Goal: Task Accomplishment & Management: Manage account settings

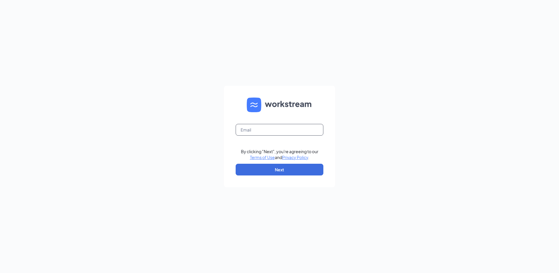
click at [294, 130] on input "text" at bounding box center [280, 130] width 88 height 12
type input "[EMAIL_ADDRESS][DOMAIN_NAME]"
click at [278, 165] on button "Next" at bounding box center [280, 170] width 88 height 12
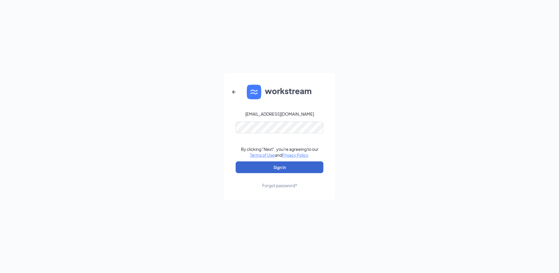
click at [283, 166] on button "Sign In" at bounding box center [280, 167] width 88 height 12
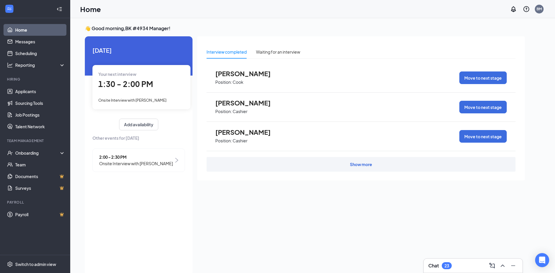
click at [142, 88] on span "1:30 - 2:00 PM" at bounding box center [125, 84] width 55 height 10
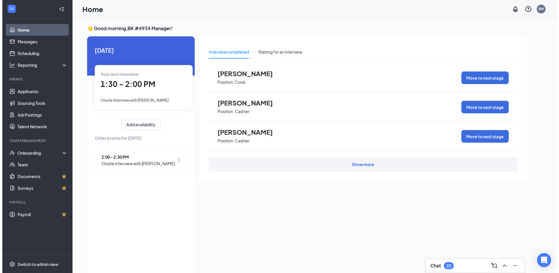
scroll to position [2, 0]
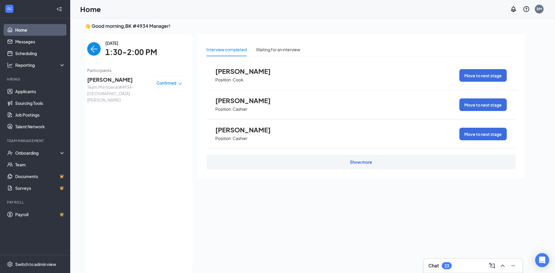
click at [95, 52] on img "back-button" at bounding box center [93, 48] width 13 height 13
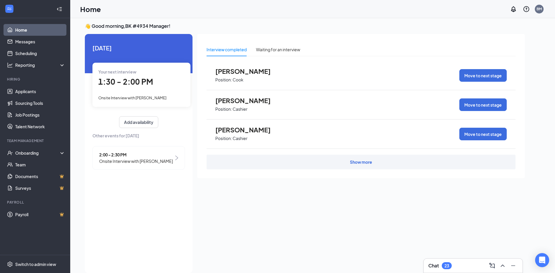
click at [135, 85] on span "1:30 - 2:00 PM" at bounding box center [125, 82] width 55 height 10
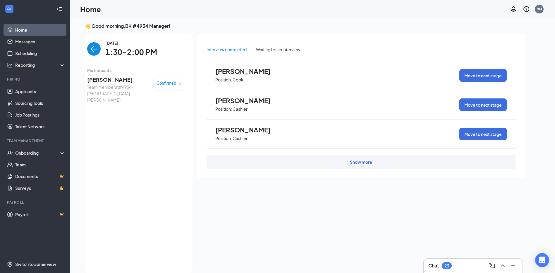
click at [107, 72] on span "Participants" at bounding box center [136, 70] width 98 height 6
click at [108, 82] on span "Allison Ledoux" at bounding box center [117, 79] width 61 height 8
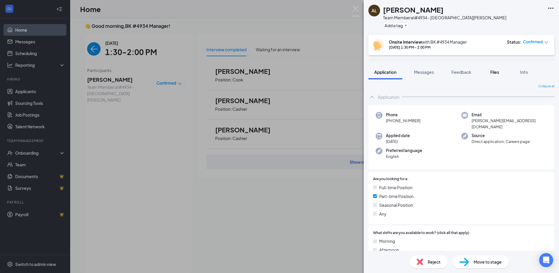
click at [493, 69] on button "Files" at bounding box center [494, 72] width 23 height 15
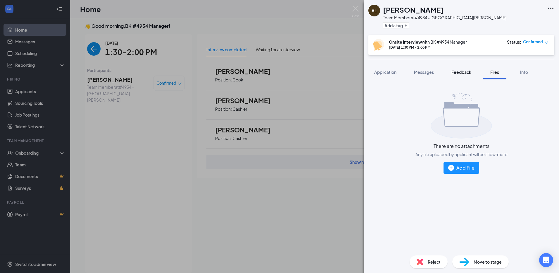
click at [461, 77] on button "Feedback" at bounding box center [462, 72] width 32 height 15
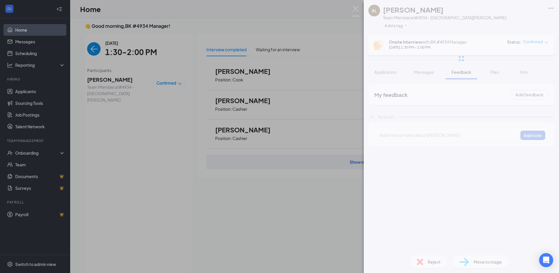
click at [417, 77] on button "Messages" at bounding box center [424, 72] width 32 height 15
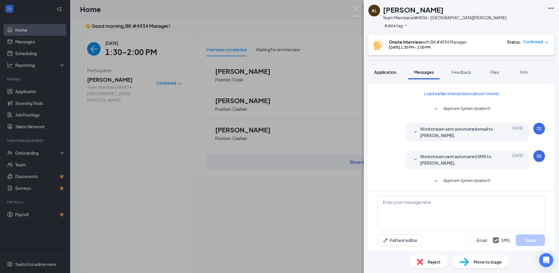
click at [378, 75] on button "Application" at bounding box center [386, 72] width 34 height 15
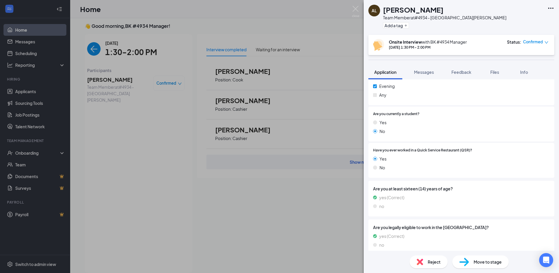
scroll to position [170, 0]
